Goal: Information Seeking & Learning: Find specific fact

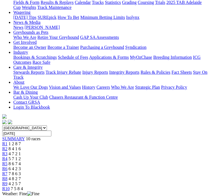
scroll to position [70, 0]
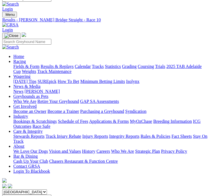
scroll to position [6, 0]
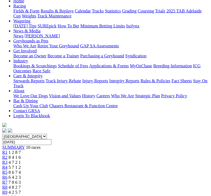
scroll to position [62, 0]
